Goal: Information Seeking & Learning: Learn about a topic

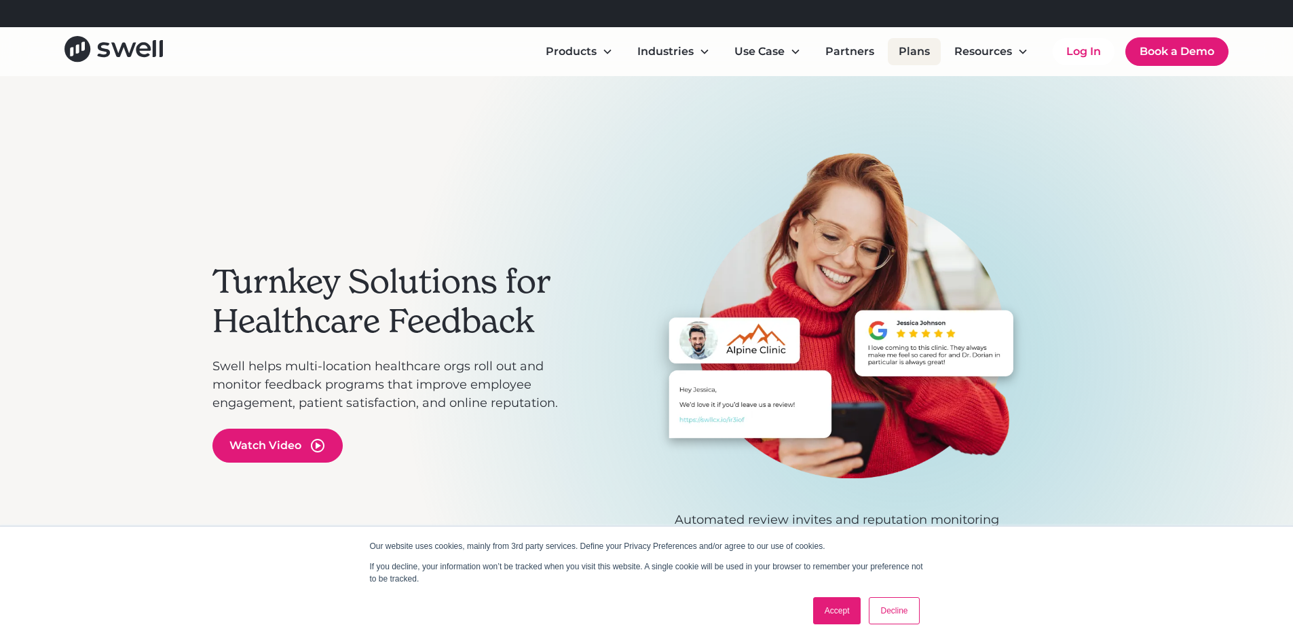
click at [908, 50] on link "Plans" at bounding box center [914, 51] width 53 height 27
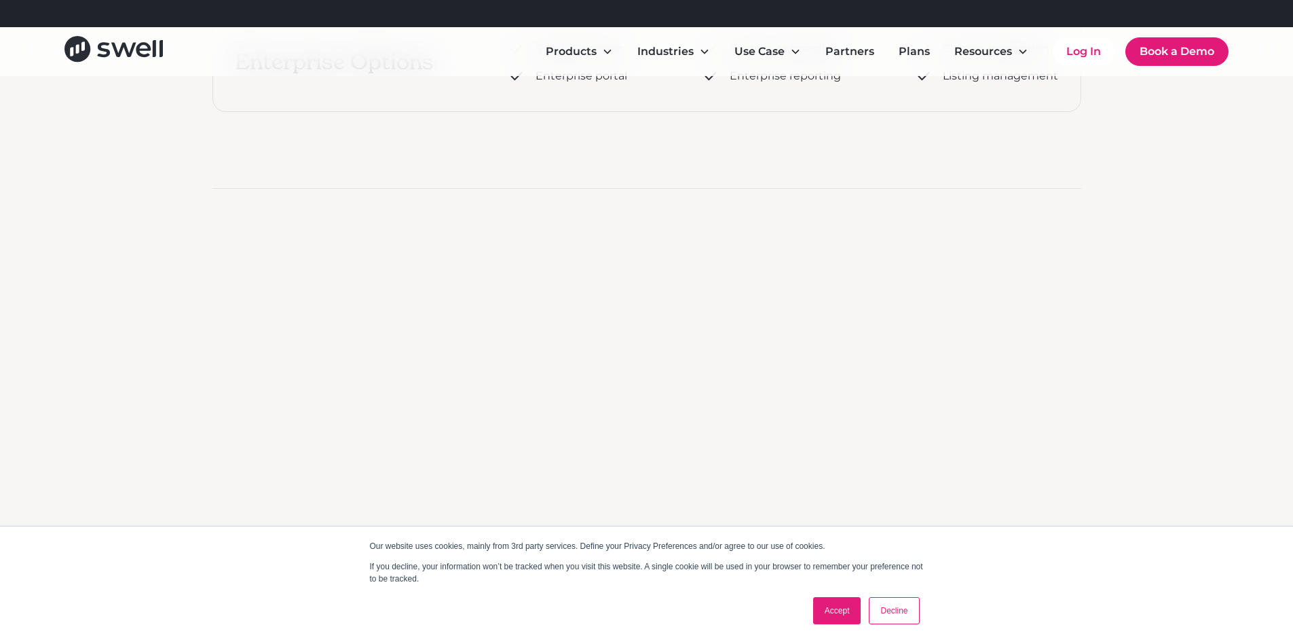
scroll to position [905, 0]
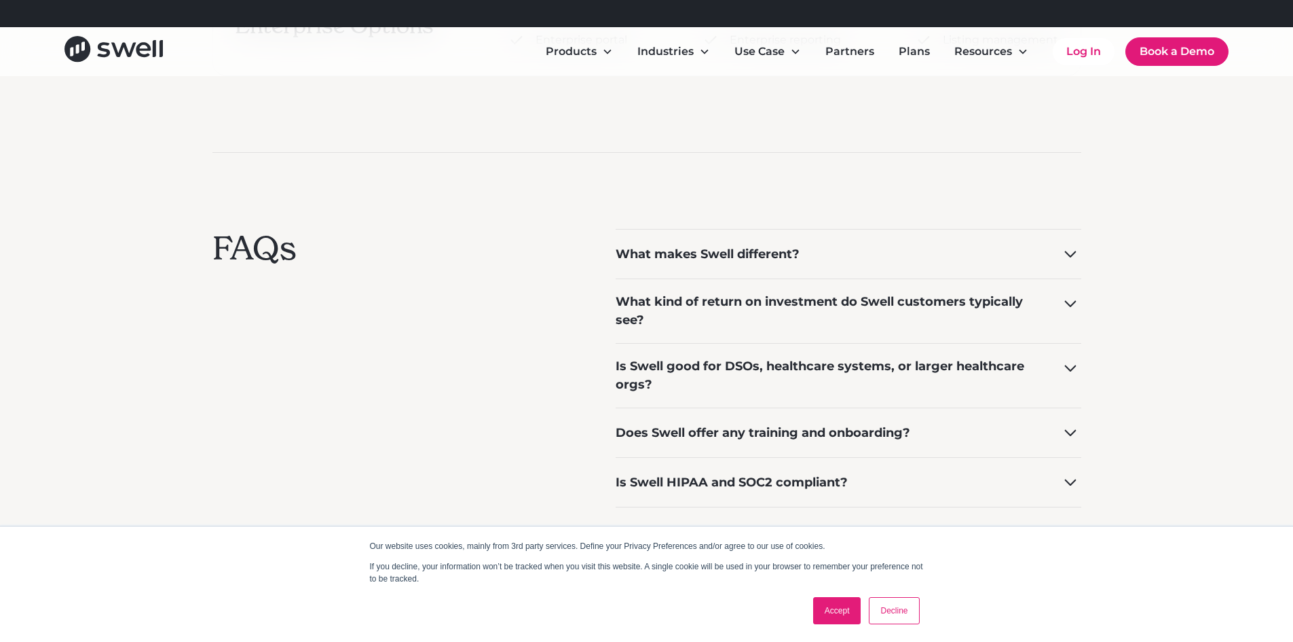
drag, startPoint x: 829, startPoint y: 604, endPoint x: 827, endPoint y: 584, distance: 19.8
click at [830, 604] on link "Accept" at bounding box center [837, 610] width 48 height 27
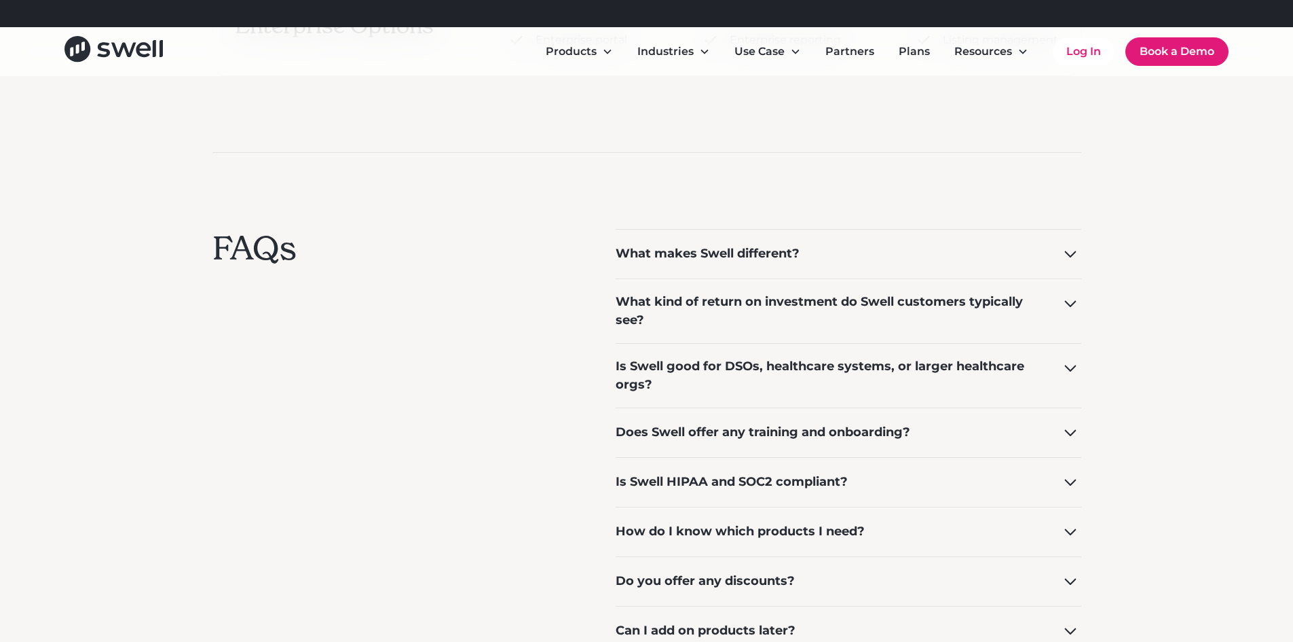
scroll to position [0, 0]
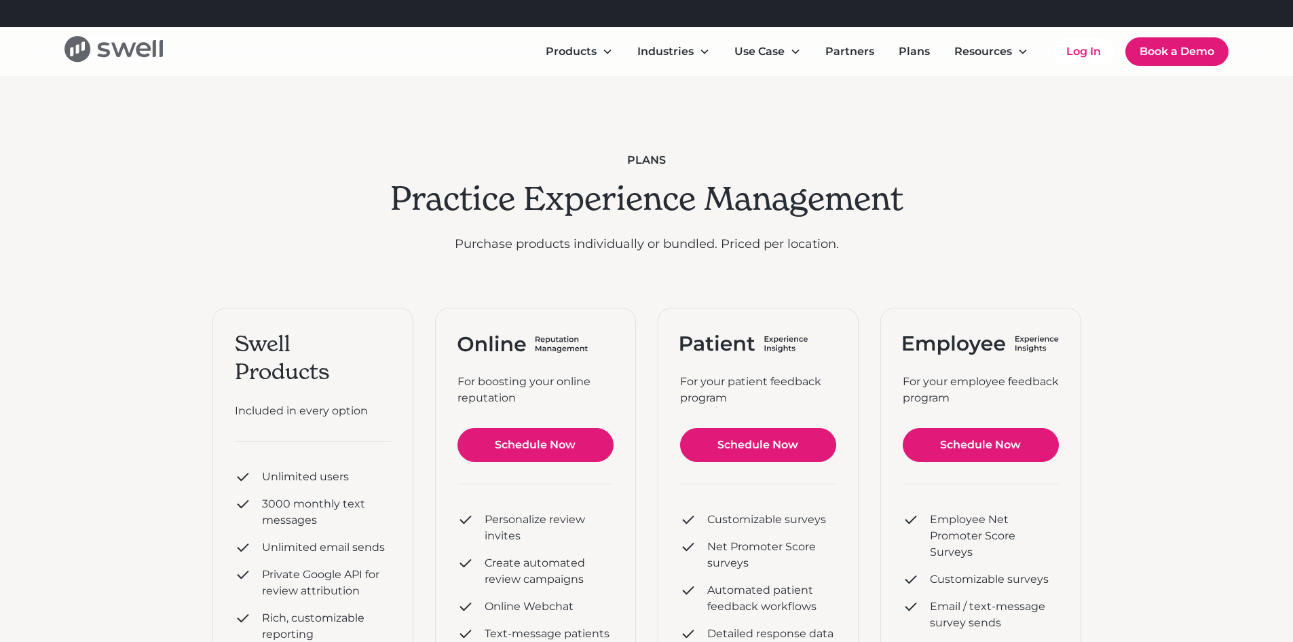
click at [116, 48] on icon "home" at bounding box center [113, 49] width 98 height 26
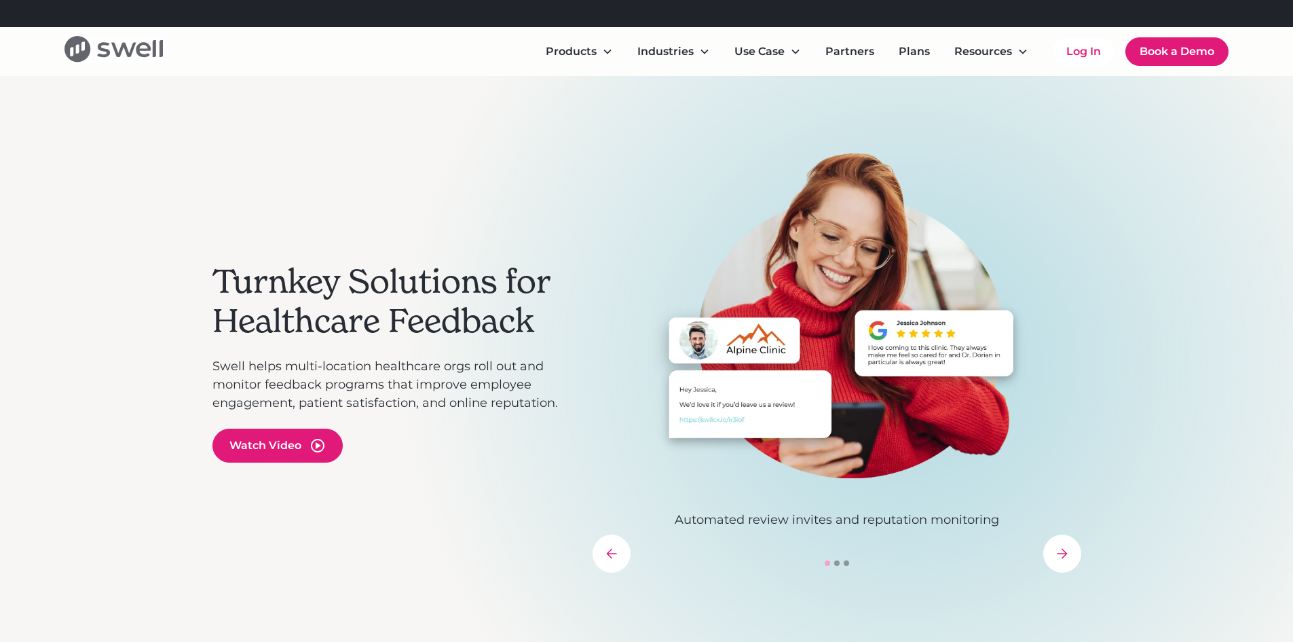
click at [107, 55] on icon "home" at bounding box center [104, 50] width 13 height 15
